Goal: Find specific page/section: Find specific page/section

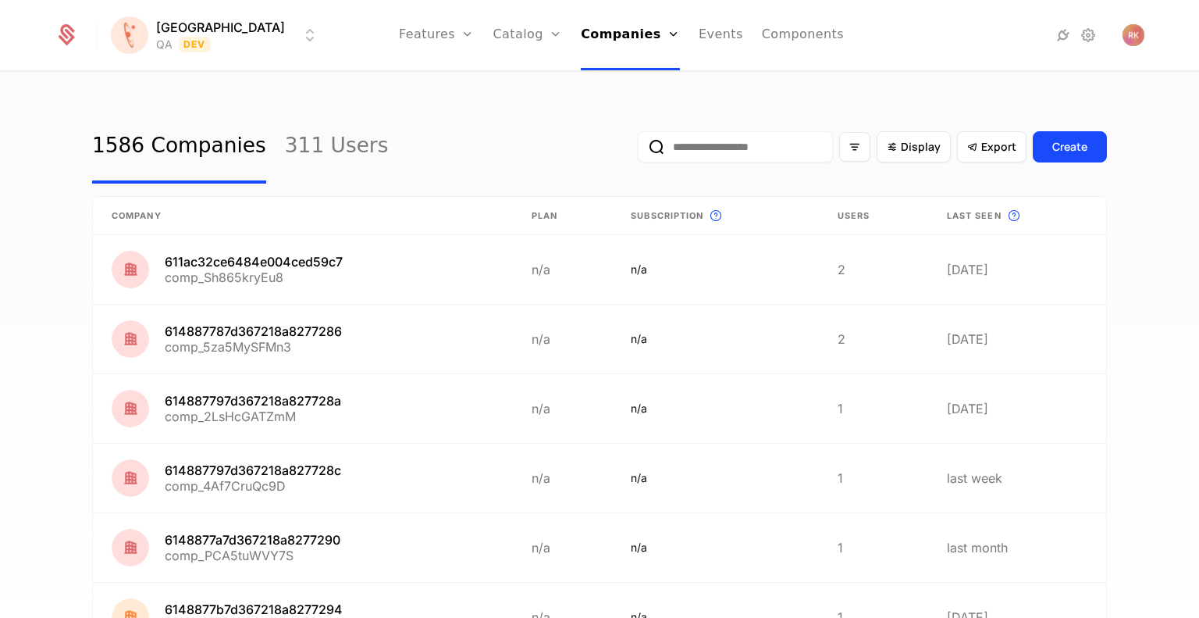
click at [739, 148] on input "email" at bounding box center [735, 146] width 195 height 31
click at [421, 38] on link "Features" at bounding box center [436, 35] width 75 height 70
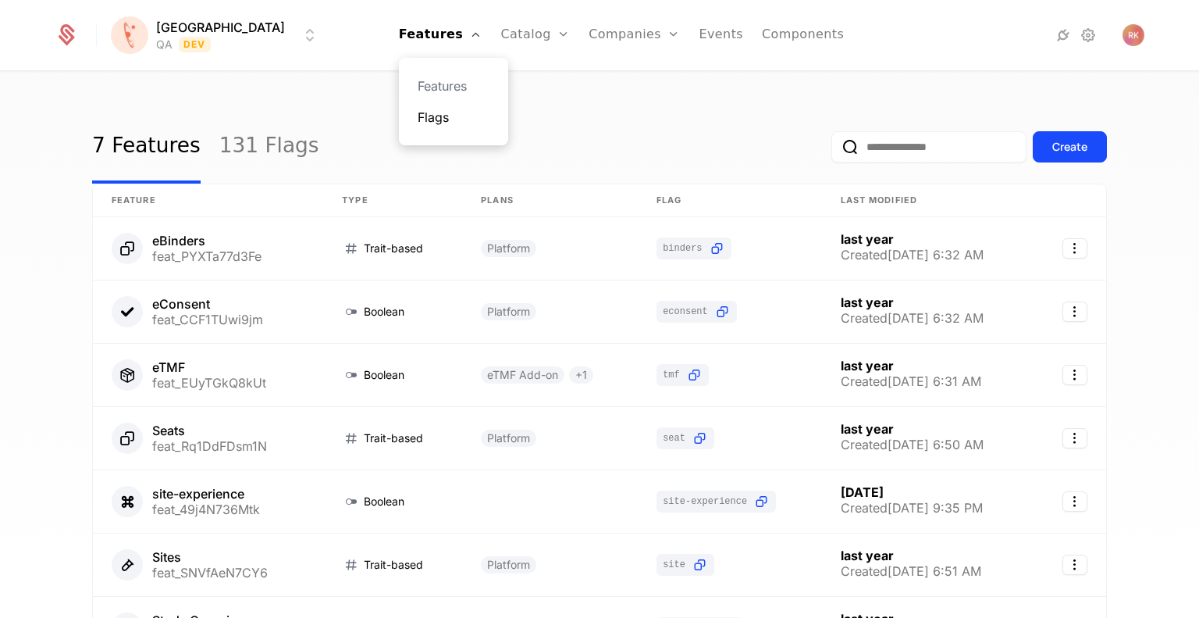
click at [421, 121] on link "Flags" at bounding box center [454, 117] width 72 height 19
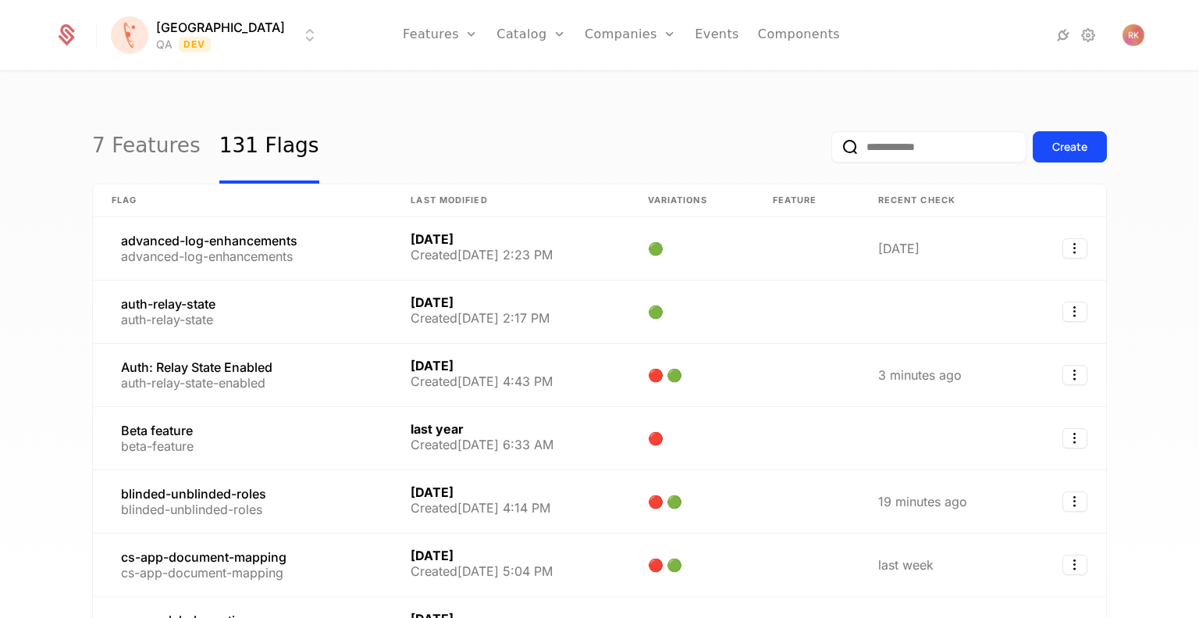
click at [886, 143] on input "email" at bounding box center [929, 146] width 195 height 31
click at [832, 150] on button "submit" at bounding box center [832, 150] width 0 height 0
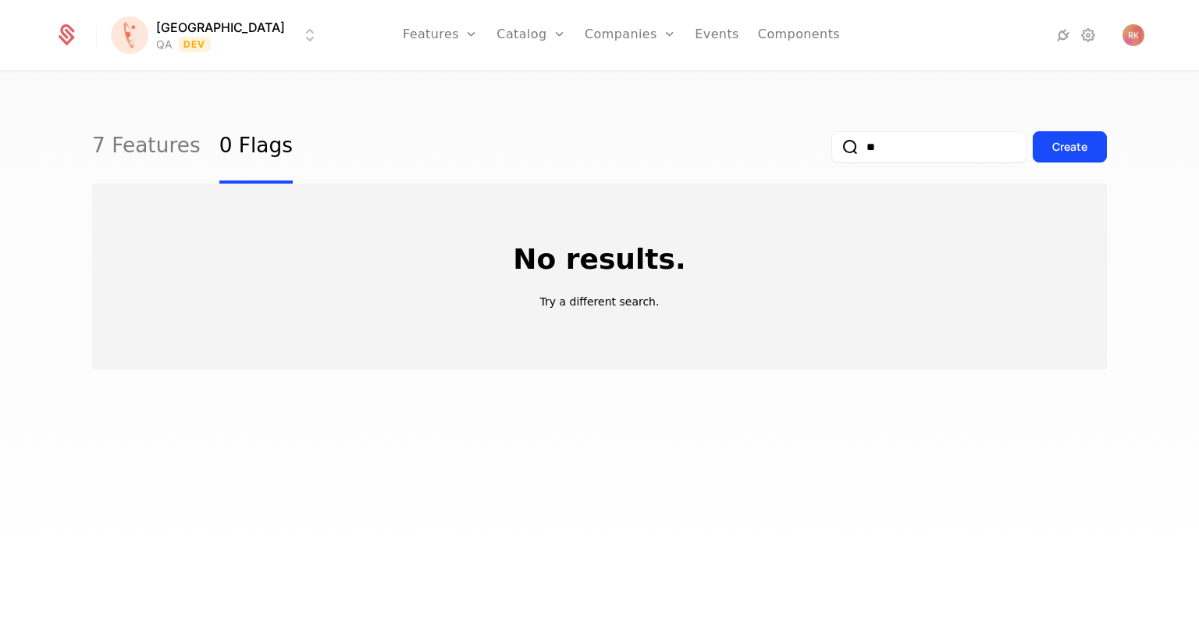
type input "*"
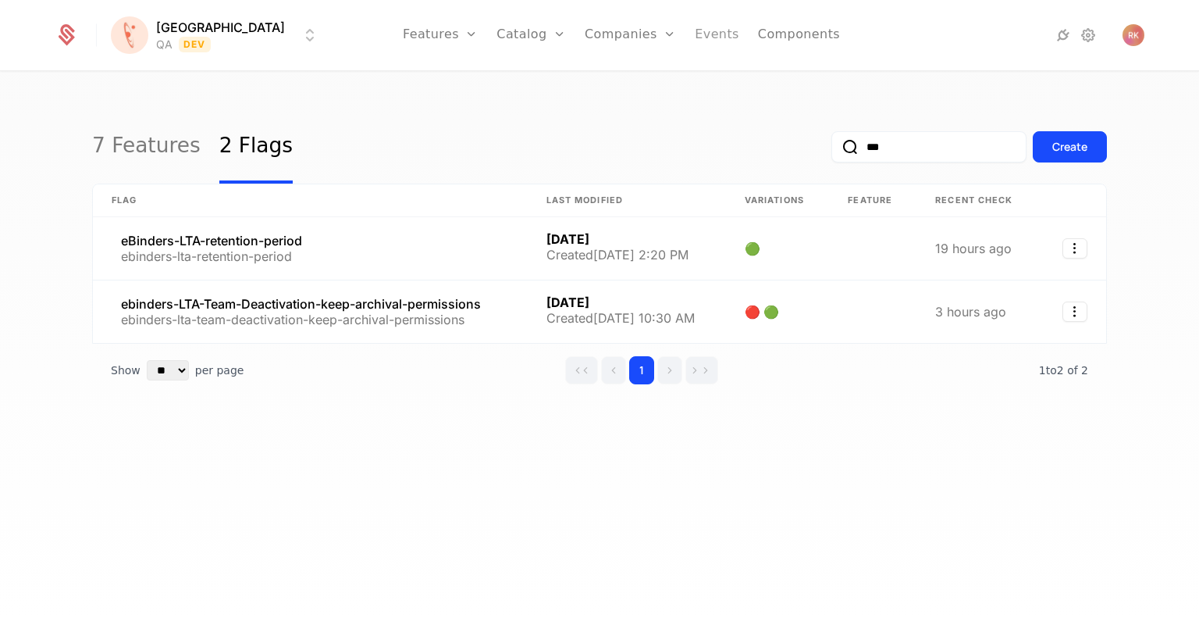
type input "***"
click at [206, 45] on html "[PERSON_NAME] Dev Features Features Flags Catalog Plans Add Ons Credits Configu…" at bounding box center [599, 309] width 1199 height 618
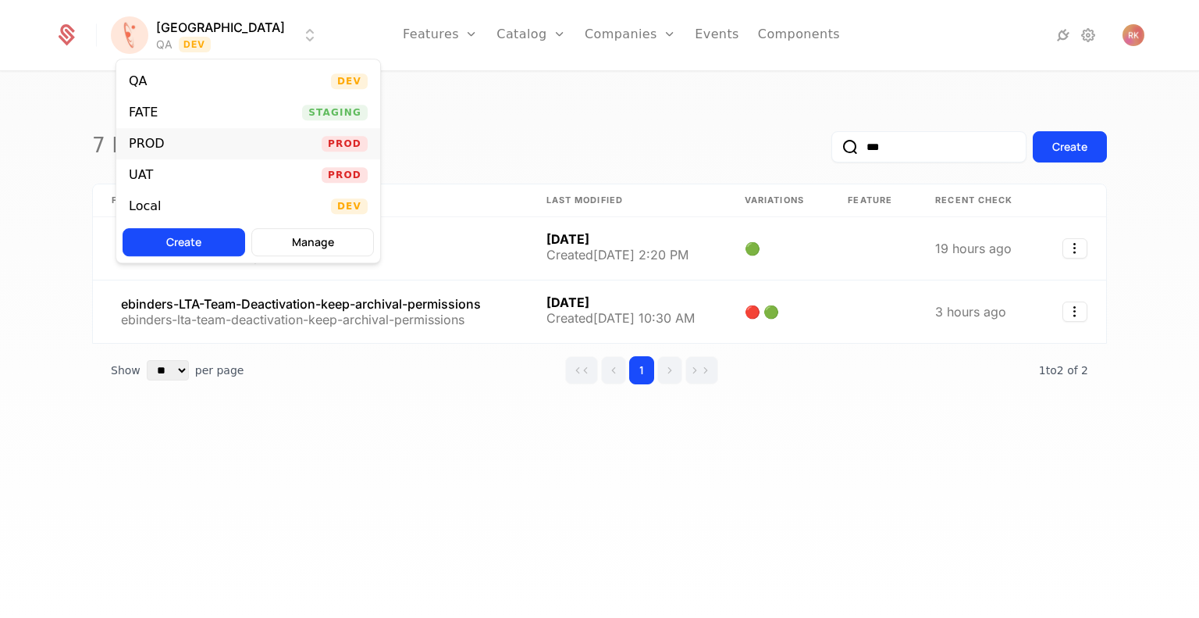
click at [151, 139] on div "PROD" at bounding box center [147, 143] width 36 height 12
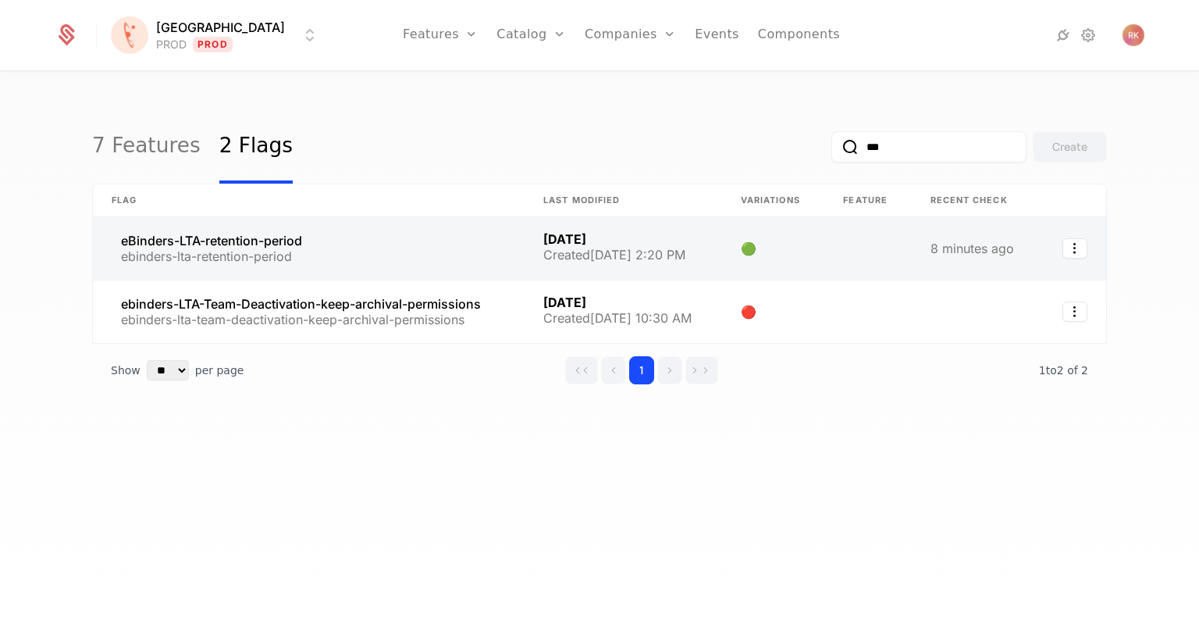
click at [336, 250] on link at bounding box center [309, 248] width 432 height 62
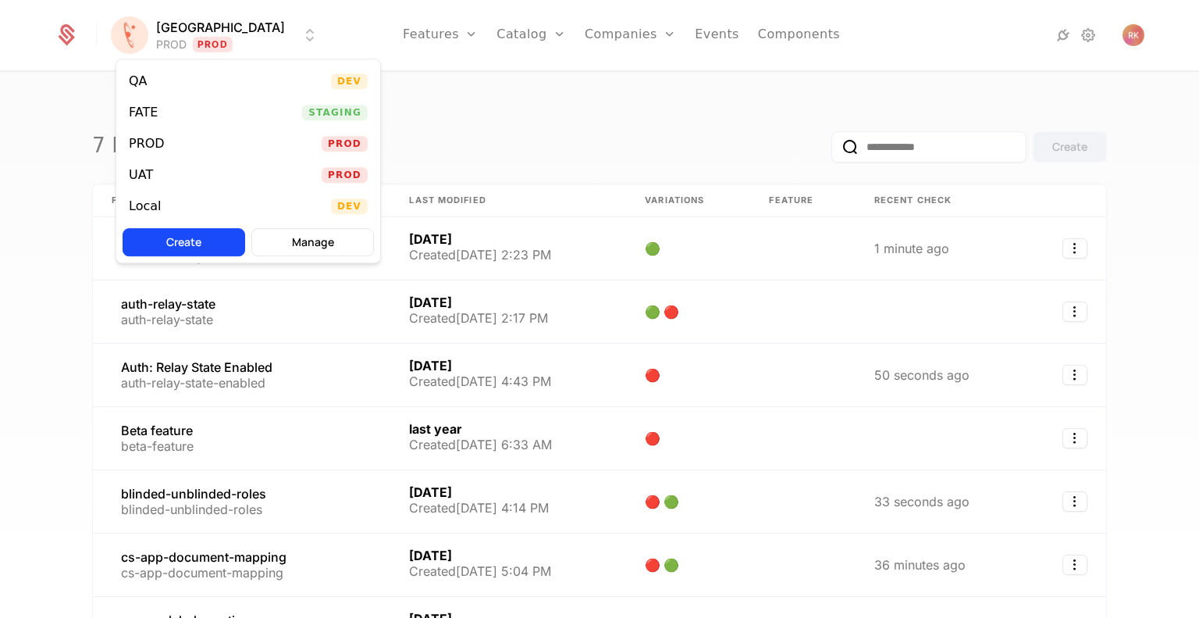
click at [224, 42] on html "[PERSON_NAME] PROD Prod Features Features Flags Catalog Plans Add Ons Credits C…" at bounding box center [599, 309] width 1199 height 618
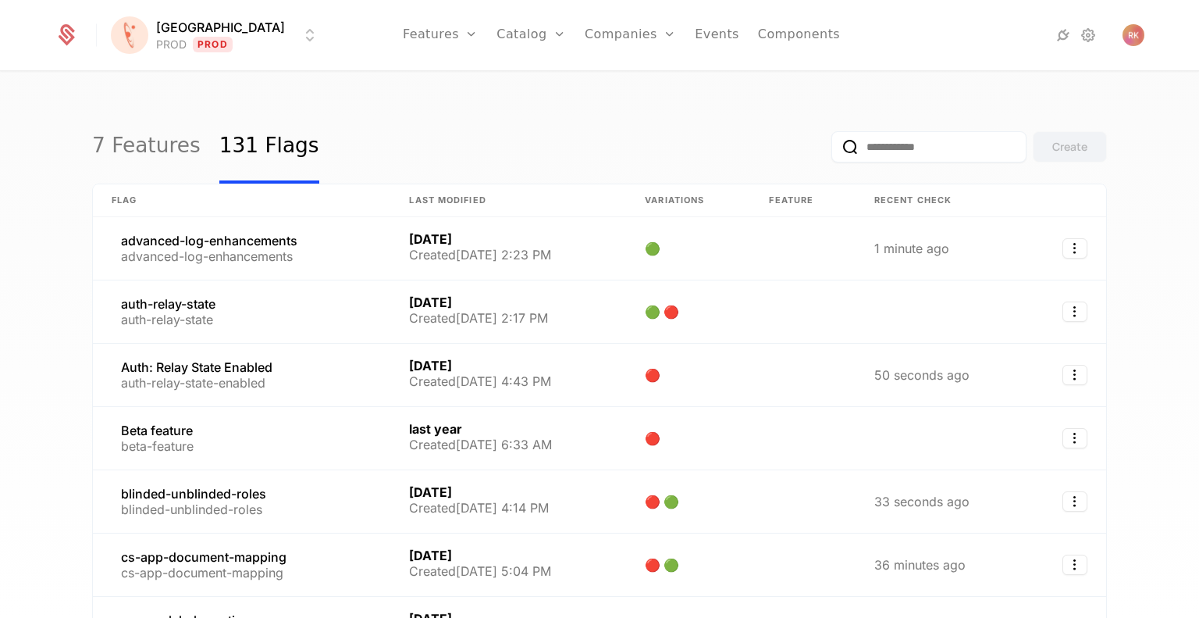
click at [880, 149] on input "email" at bounding box center [929, 146] width 195 height 31
type input "*"
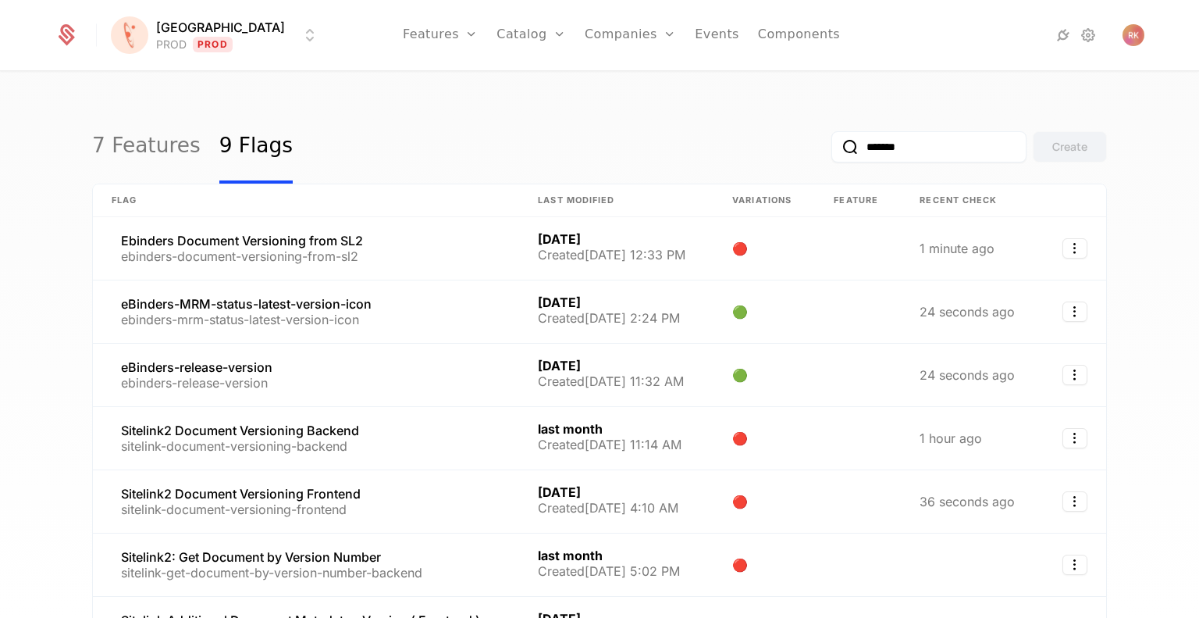
drag, startPoint x: 896, startPoint y: 144, endPoint x: 760, endPoint y: 153, distance: 137.0
click at [760, 153] on div "7 Features 9 Flags ******* Create" at bounding box center [599, 146] width 1015 height 73
type input "***"
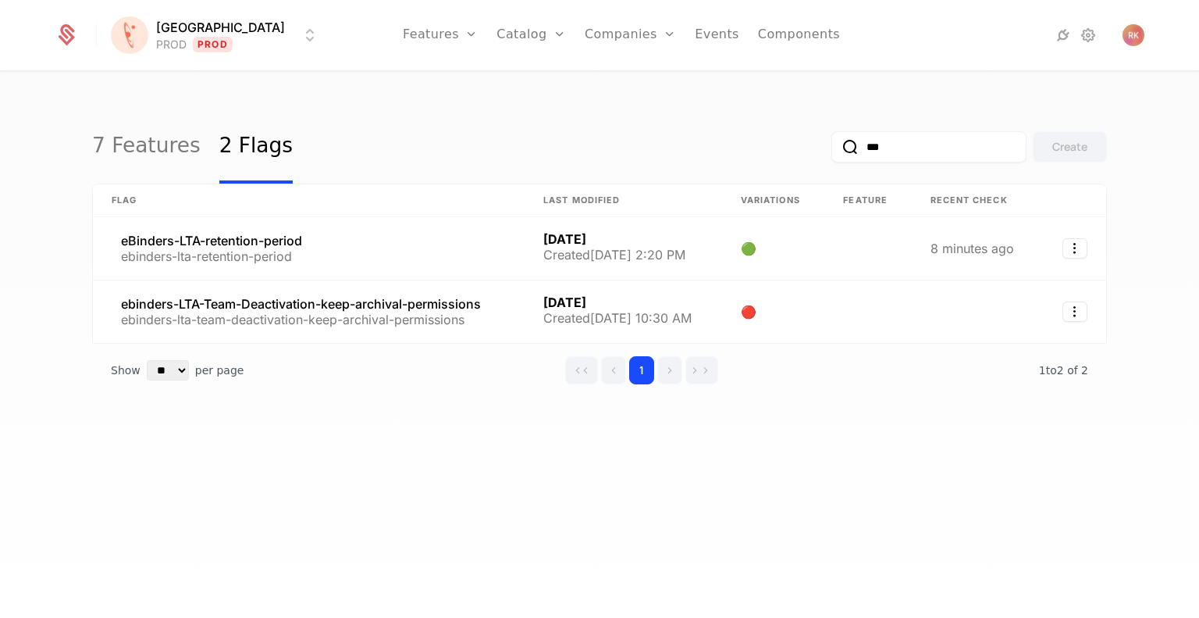
drag, startPoint x: 889, startPoint y: 144, endPoint x: 695, endPoint y: 148, distance: 193.7
click at [714, 148] on div "7 Features 2 Flags *** Create" at bounding box center [599, 146] width 1015 height 73
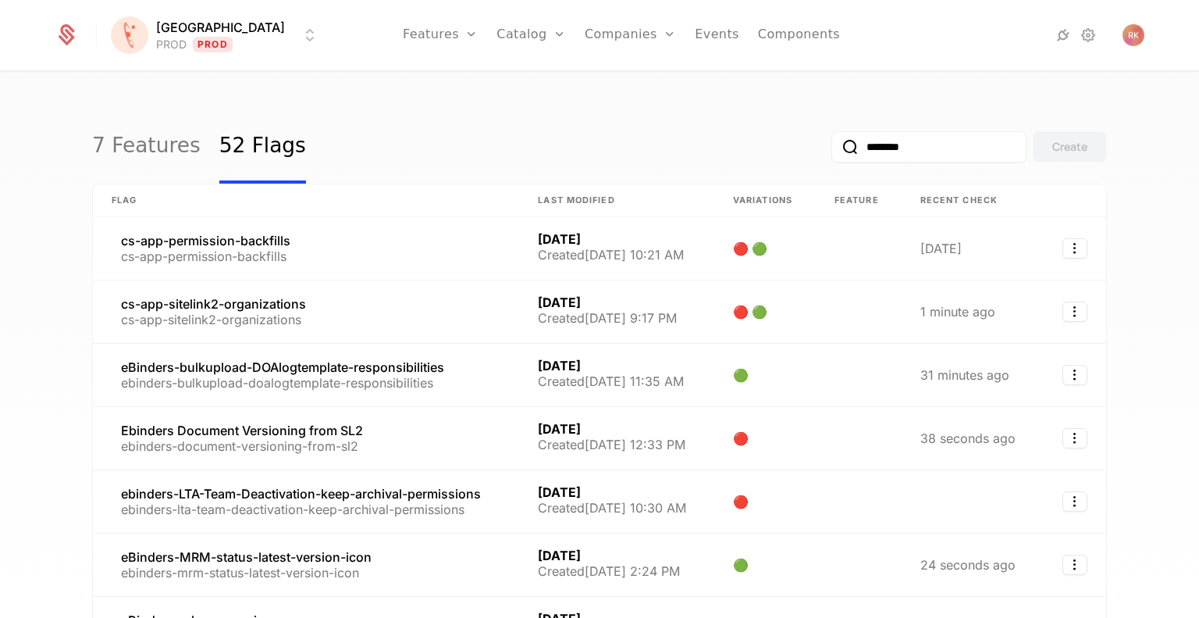
type input "*********"
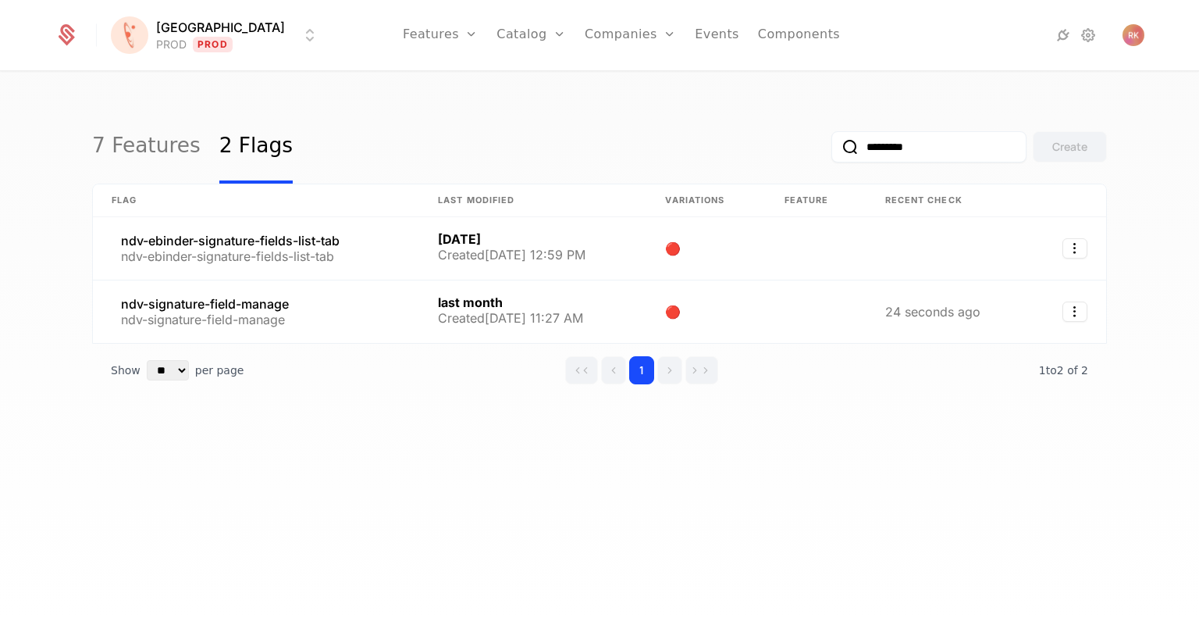
drag, startPoint x: 925, startPoint y: 151, endPoint x: 700, endPoint y: 159, distance: 225.8
click at [700, 159] on div "7 Features 2 Flags ********* Create" at bounding box center [599, 146] width 1015 height 73
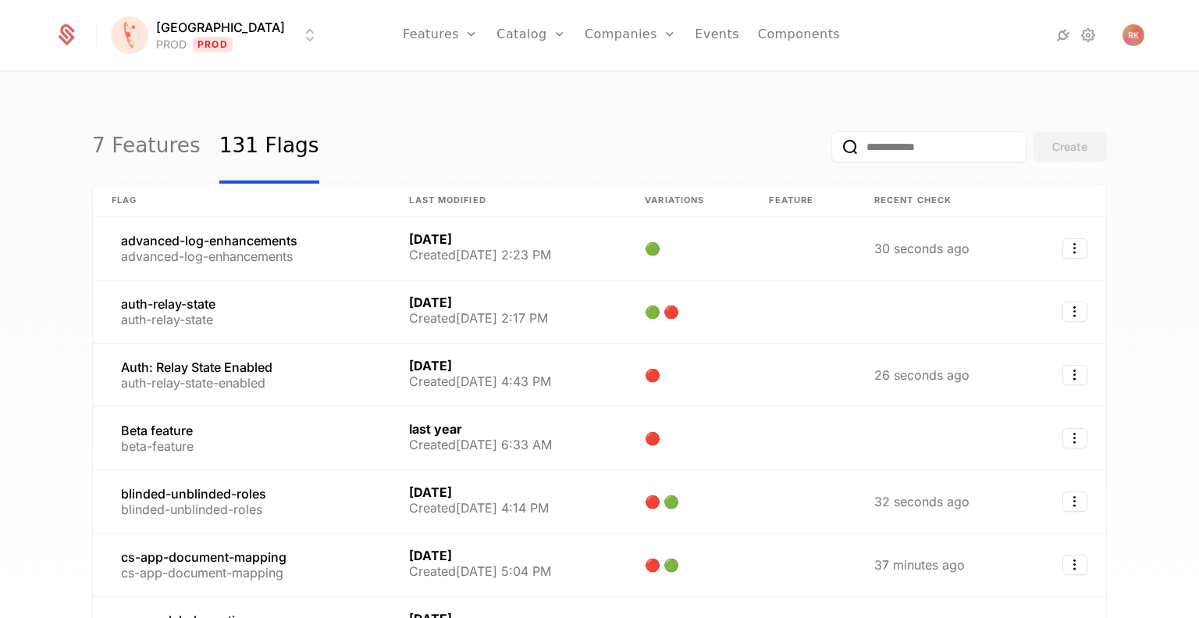
click at [669, 112] on div "7 Features 131 Flags Create" at bounding box center [599, 146] width 1015 height 73
click at [404, 99] on div "7 Features 131 Flags Create Flag Last Modified Variations Feature Recent check …" at bounding box center [599, 350] width 1199 height 554
click at [436, 108] on link "Flags" at bounding box center [458, 117] width 72 height 19
click at [429, 118] on link "Flags" at bounding box center [458, 117] width 72 height 19
click at [409, 43] on link "Features" at bounding box center [440, 35] width 75 height 70
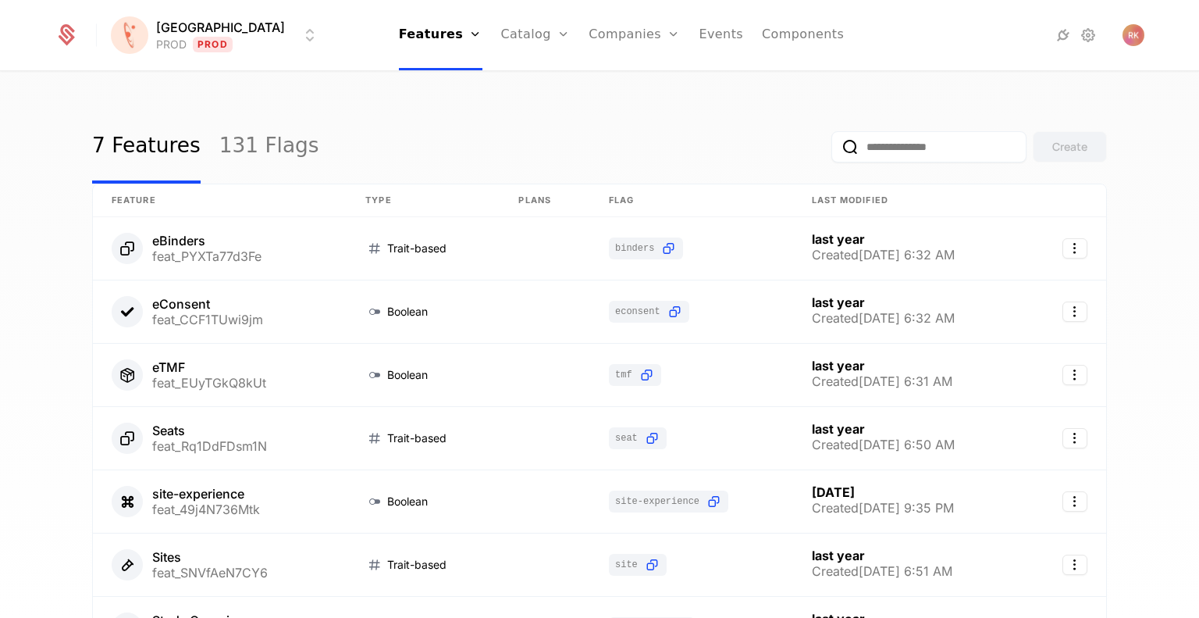
click at [682, 85] on div "7 Features 131 Flags Create Feature Type Plans Flag Last Modified eBinders feat…" at bounding box center [599, 350] width 1199 height 554
click at [898, 154] on input "email" at bounding box center [929, 146] width 195 height 31
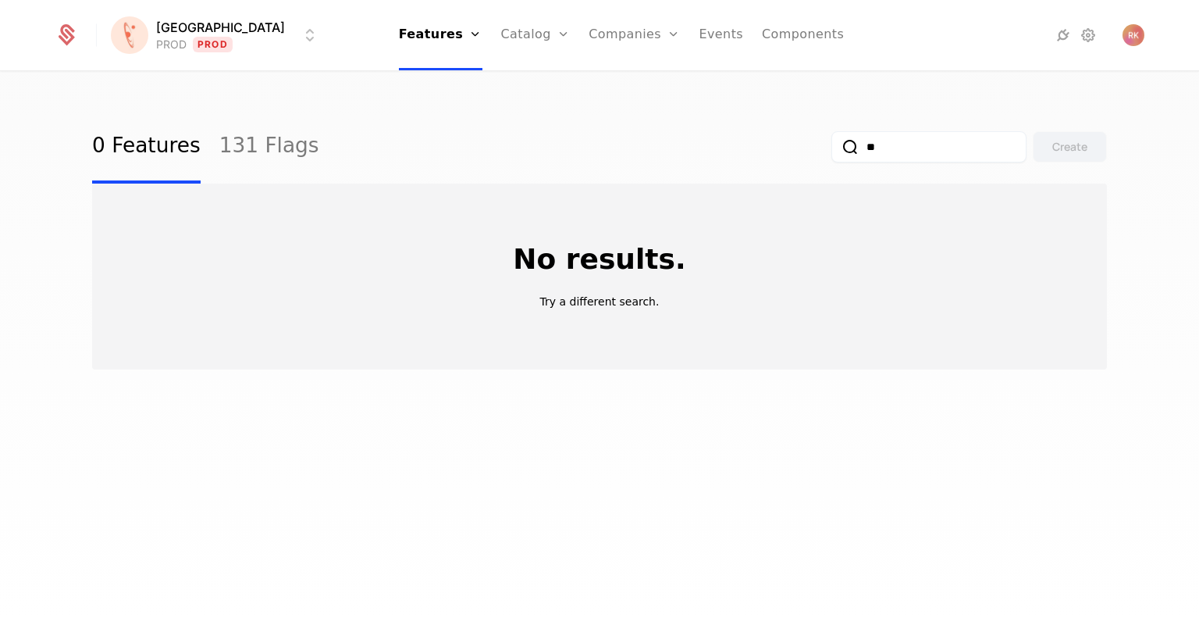
type input "*"
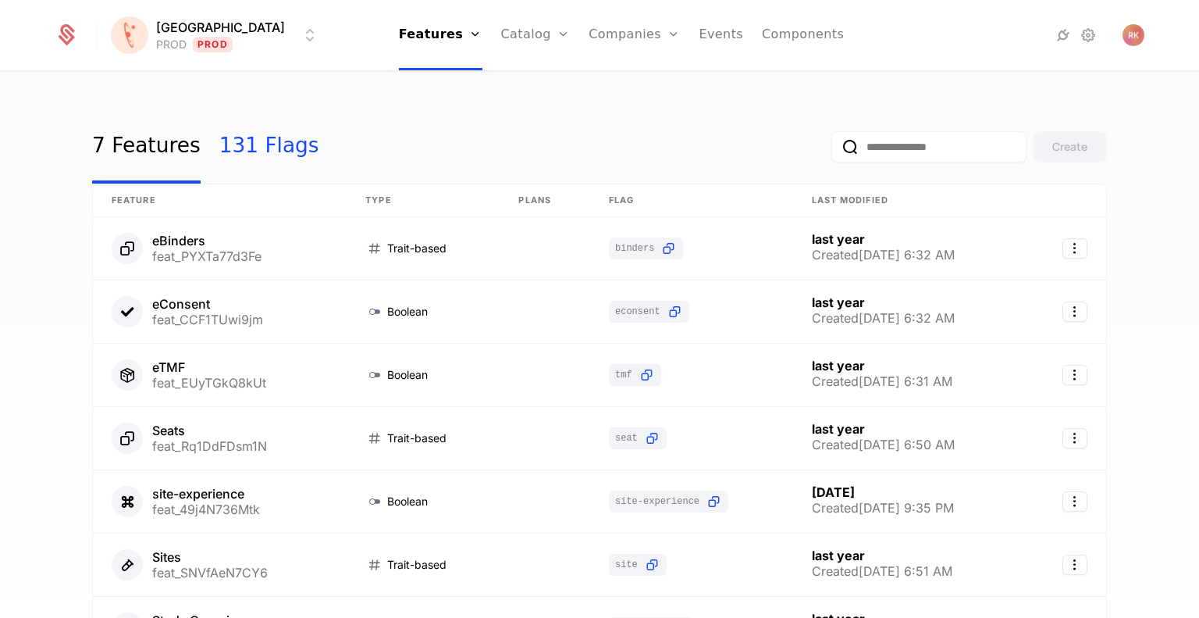
click at [232, 146] on link "131 Flags" at bounding box center [269, 146] width 100 height 73
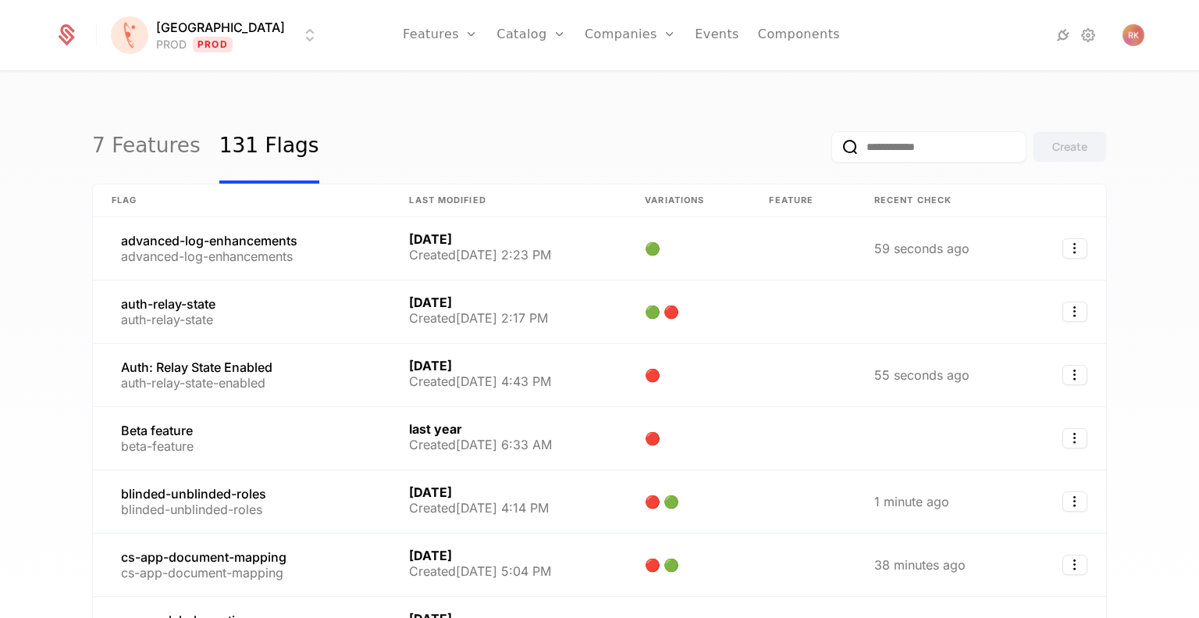
click at [946, 146] on input "email" at bounding box center [929, 146] width 195 height 31
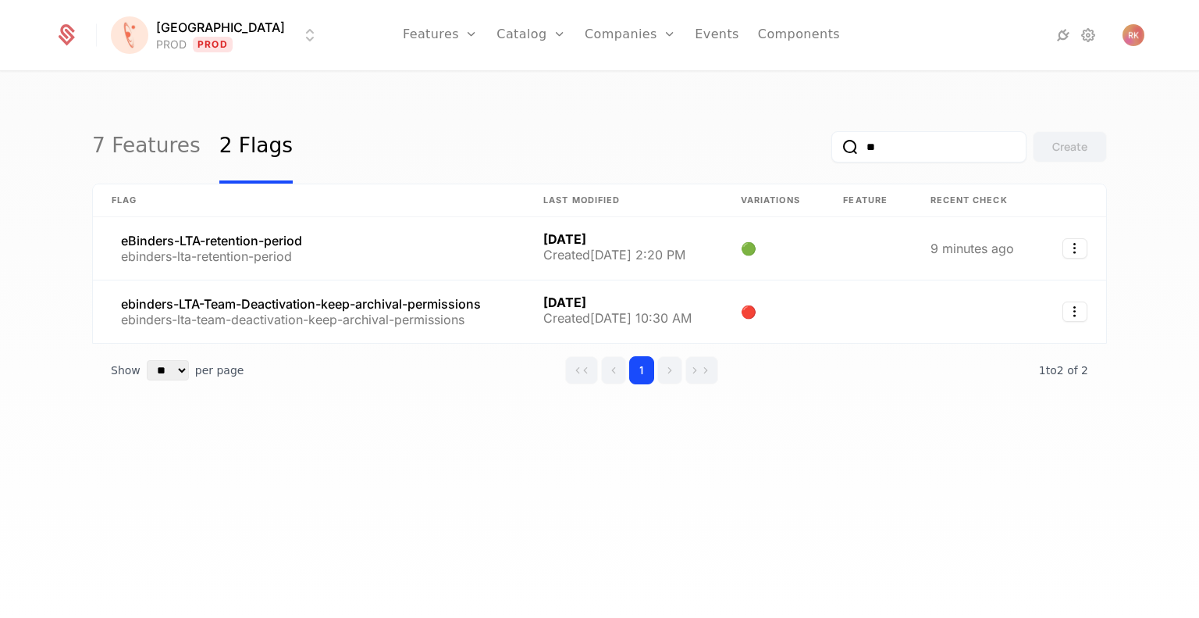
type input "*"
